Goal: Transaction & Acquisition: Purchase product/service

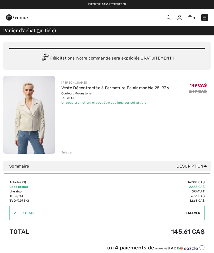
click at [169, 19] on img at bounding box center [169, 17] width 4 height 4
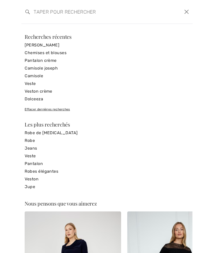
click at [60, 13] on input "search" at bounding box center [89, 11] width 118 height 15
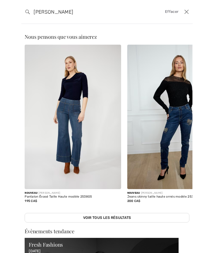
type input "Jeans Frank"
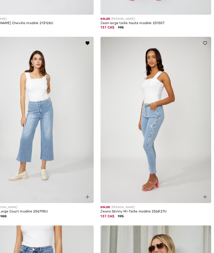
scroll to position [1633, 0]
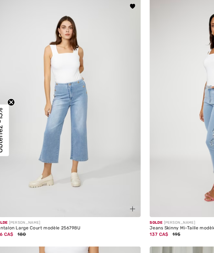
click at [64, 120] on img at bounding box center [53, 110] width 101 height 151
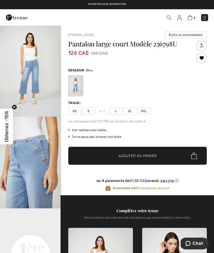
click at [42, 86] on img "1 / 5" at bounding box center [30, 71] width 61 height 92
click at [184, 61] on div "Pantalon large court Modèle 256798U 126 CA$ 180 CA$" at bounding box center [131, 52] width 127 height 24
click at [116, 112] on span "L" at bounding box center [116, 111] width 13 height 8
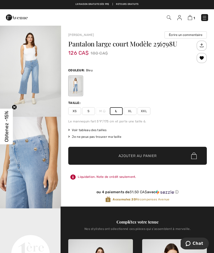
click at [200, 58] on div at bounding box center [201, 58] width 10 height 10
click at [203, 58] on div at bounding box center [201, 58] width 10 height 10
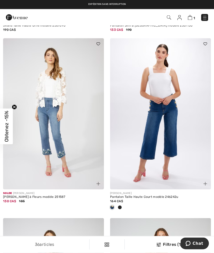
scroll to position [1269, 0]
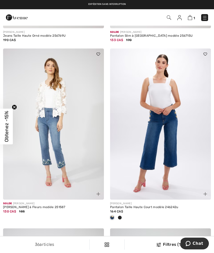
click at [173, 139] on img at bounding box center [160, 123] width 101 height 151
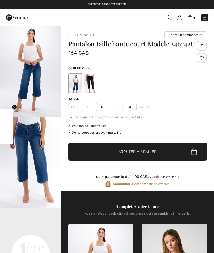
checkbox input "true"
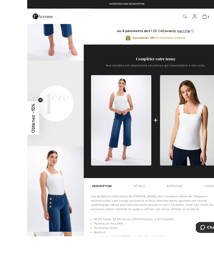
scroll to position [148, 0]
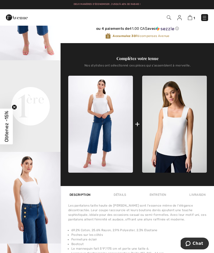
click at [190, 18] on img at bounding box center [190, 17] width 4 height 5
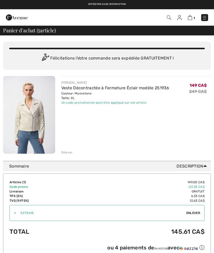
click at [68, 154] on div "Enlever" at bounding box center [67, 152] width 12 height 5
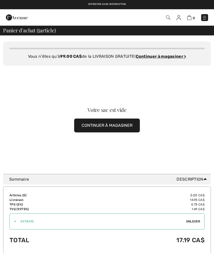
click at [179, 20] on img at bounding box center [178, 17] width 4 height 5
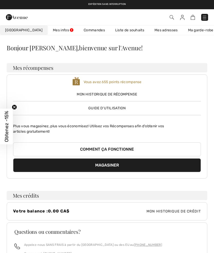
click at [122, 34] on link "Liste de souhaits" at bounding box center [129, 29] width 39 height 9
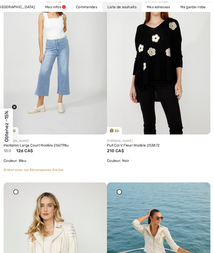
scroll to position [111, 0]
click at [79, 107] on img at bounding box center [55, 56] width 103 height 155
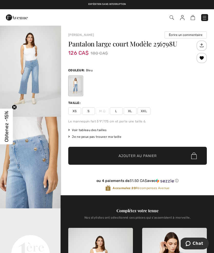
click at [117, 114] on span "L" at bounding box center [116, 111] width 13 height 8
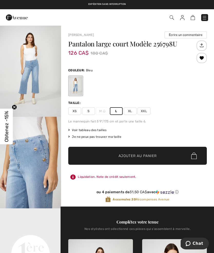
click at [158, 155] on span "✔ Ajouté au panier Ajouter au panier" at bounding box center [137, 156] width 138 height 18
click at [192, 18] on img at bounding box center [190, 17] width 4 height 5
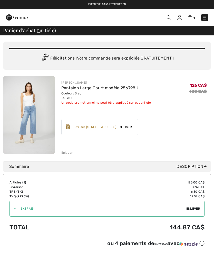
click at [21, 19] on img at bounding box center [17, 17] width 22 height 10
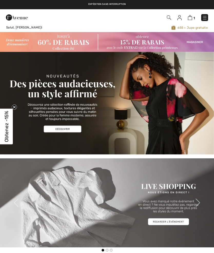
checkbox input "true"
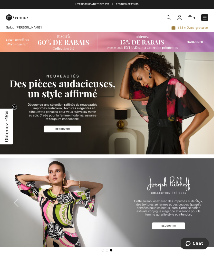
click at [190, 19] on img at bounding box center [190, 17] width 4 height 5
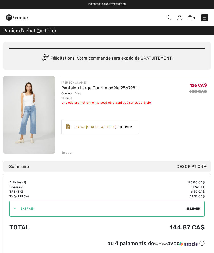
click at [191, 208] on span "Enlever" at bounding box center [193, 208] width 14 height 5
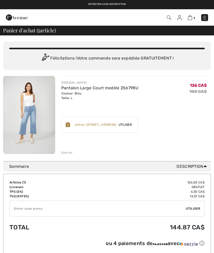
click at [38, 210] on input "TEXT" at bounding box center [98, 208] width 176 height 15
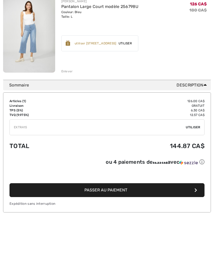
type input "EXTRA15"
click at [194, 165] on span "Utiliser" at bounding box center [193, 167] width 14 height 5
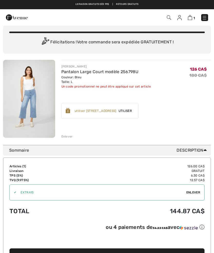
scroll to position [0, 0]
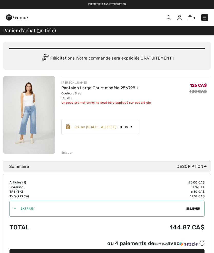
checkbox input "true"
